Goal: Transaction & Acquisition: Purchase product/service

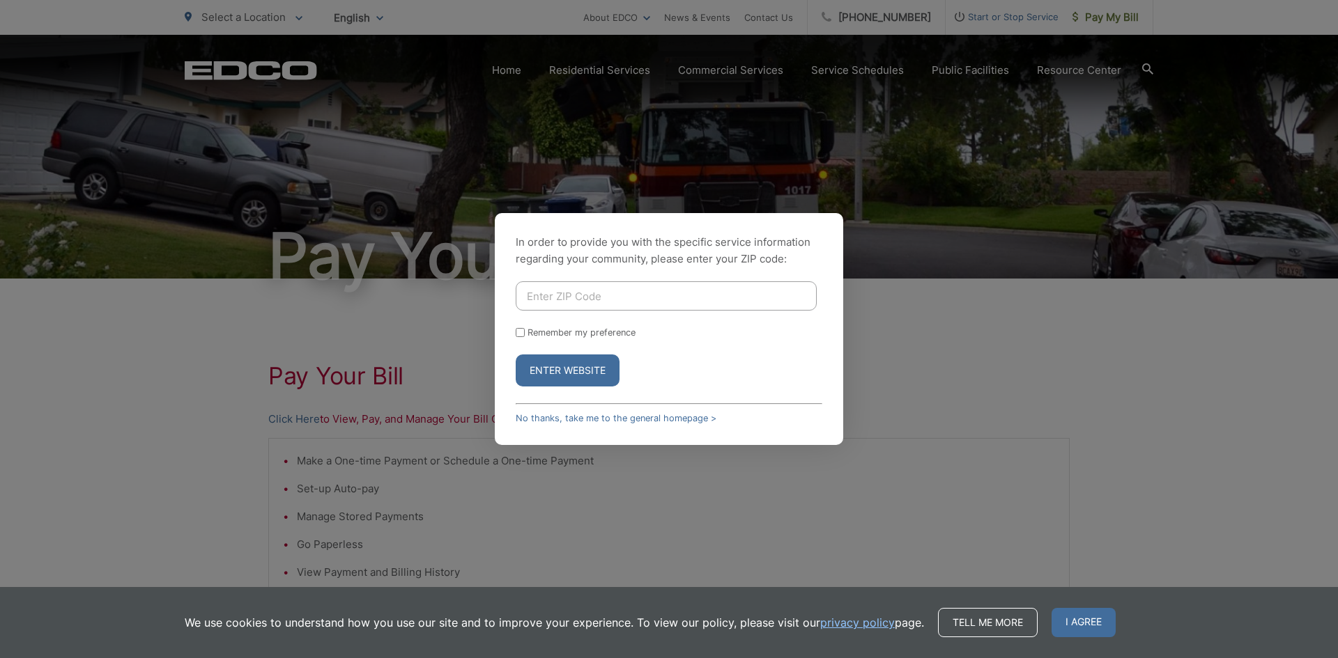
click at [617, 300] on input "Enter ZIP Code" at bounding box center [666, 295] width 301 height 29
type input "92083"
click at [519, 336] on input "Remember my preference" at bounding box center [520, 332] width 9 height 9
checkbox input "true"
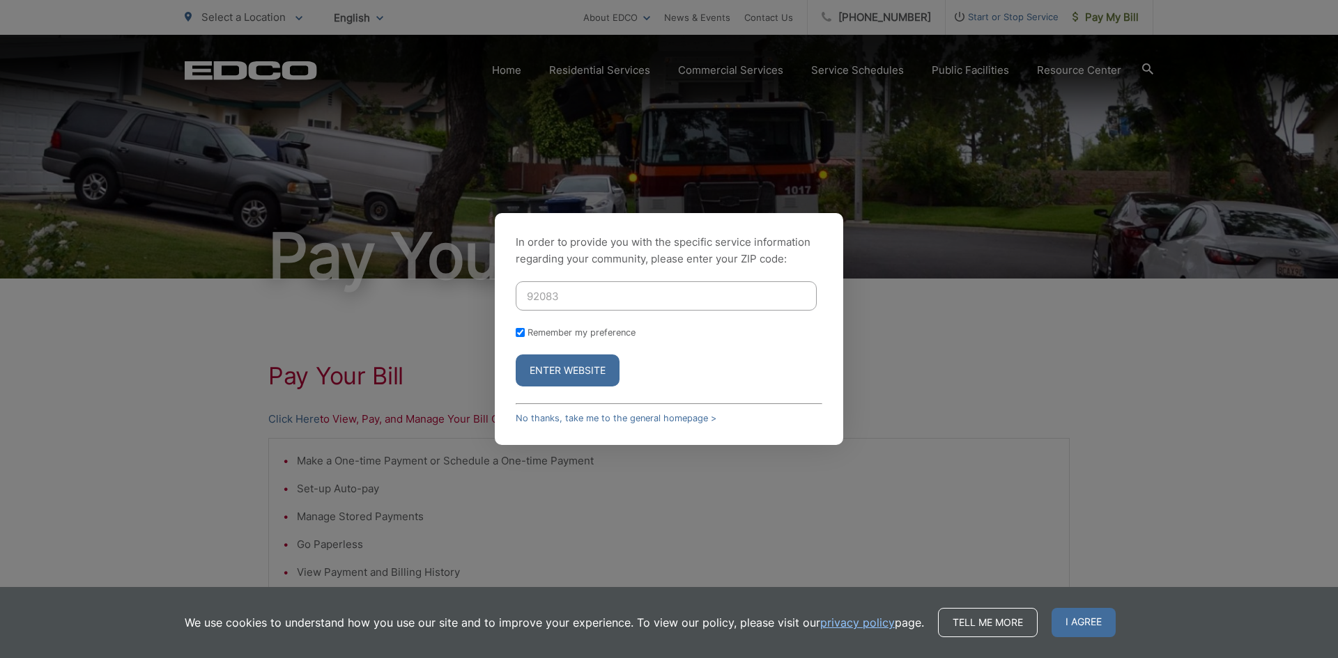
click at [552, 371] on button "Enter Website" at bounding box center [568, 371] width 104 height 32
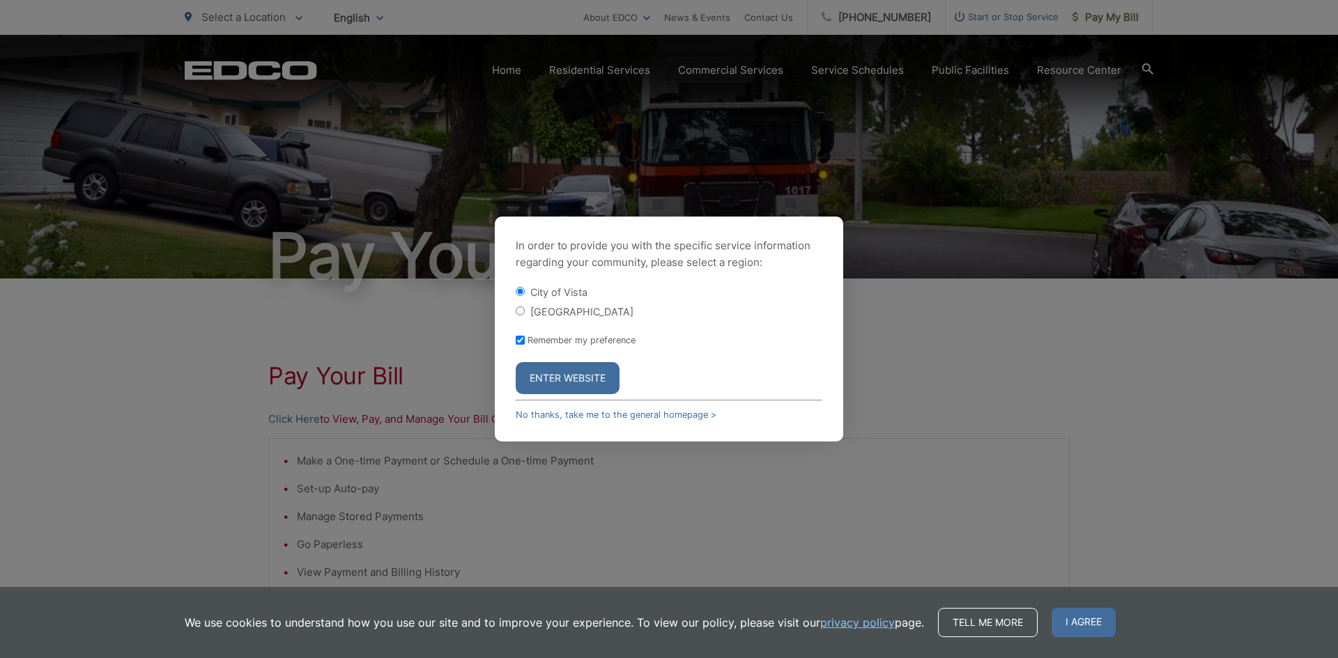
click at [540, 372] on button "Enter Website" at bounding box center [568, 378] width 104 height 32
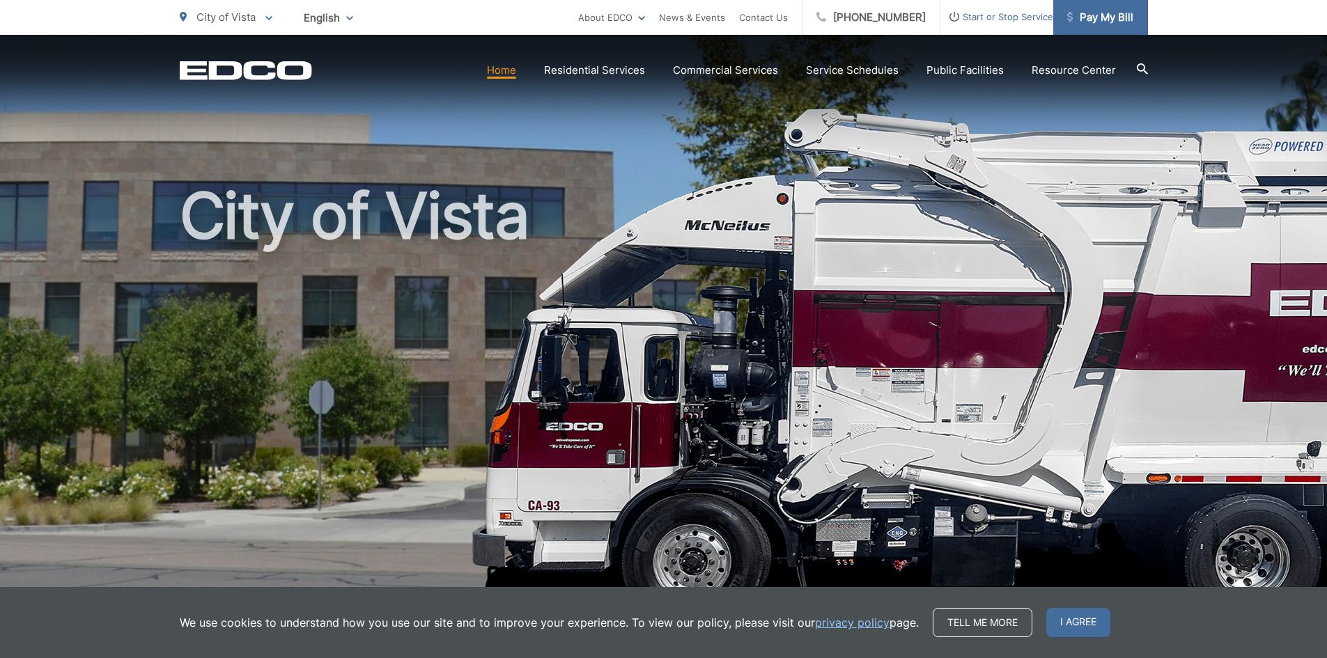
click at [1113, 9] on span "Pay My Bill" at bounding box center [1100, 17] width 66 height 17
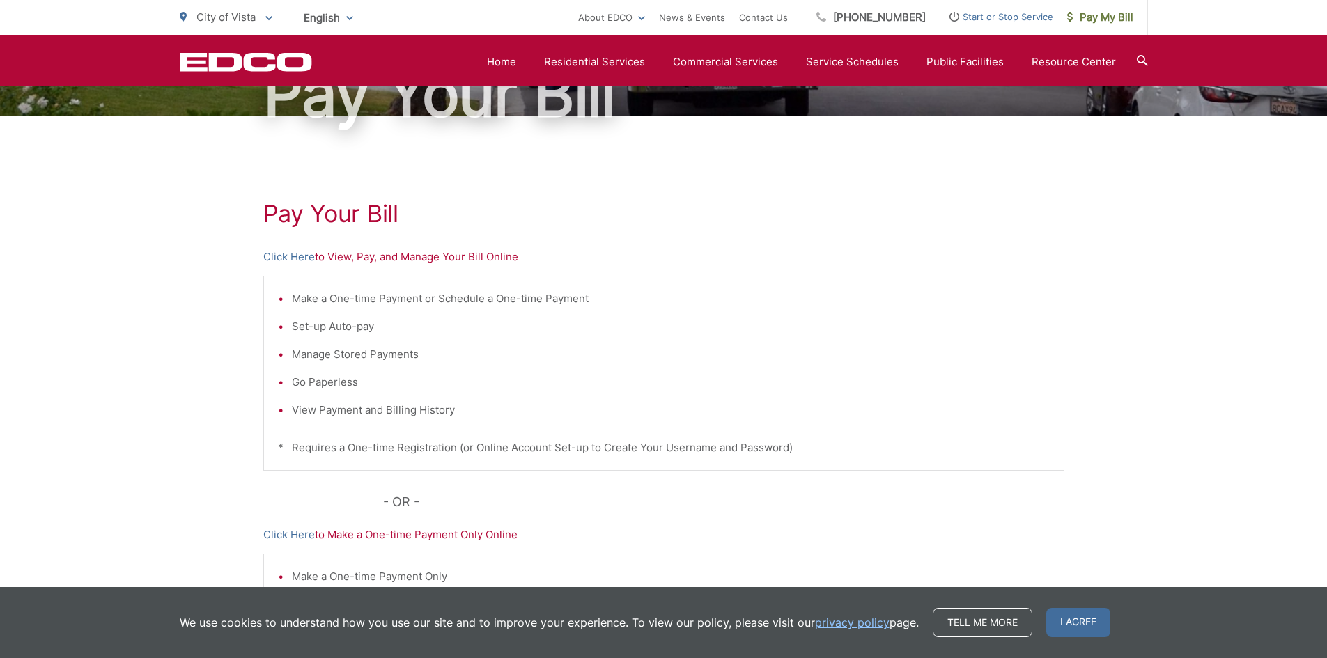
scroll to position [123, 0]
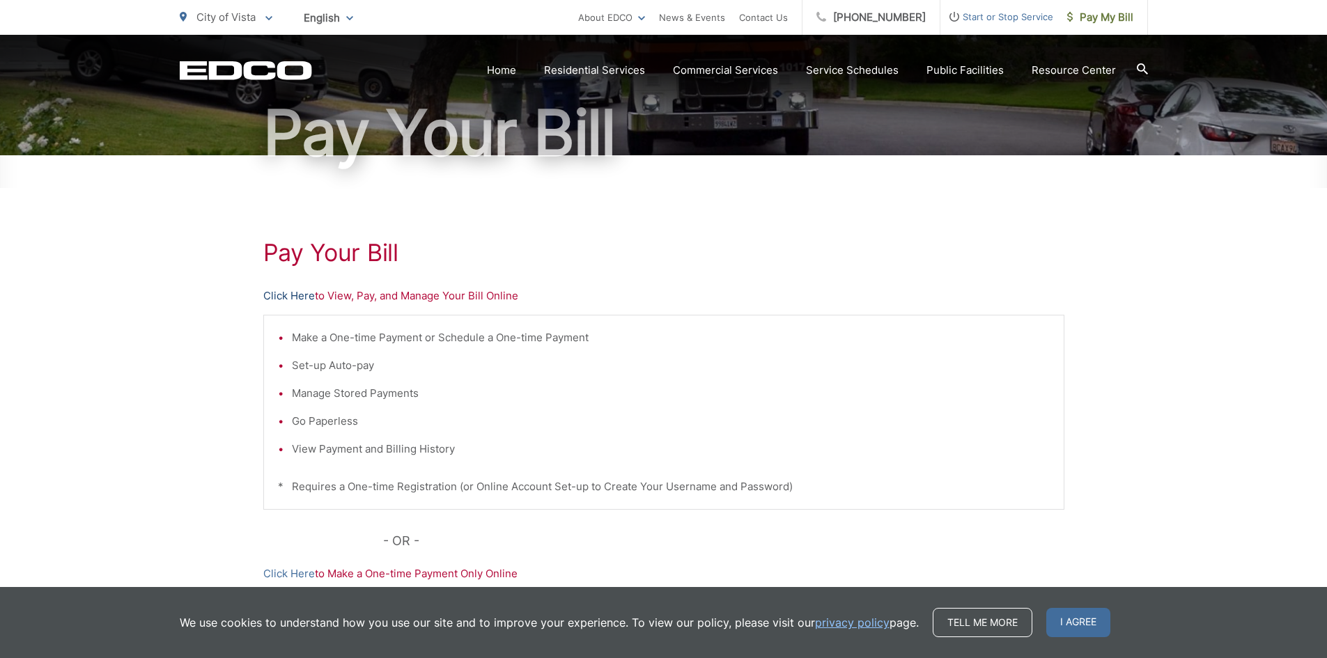
click at [279, 294] on link "Click Here" at bounding box center [289, 296] width 52 height 17
